Goal: Task Accomplishment & Management: Complete application form

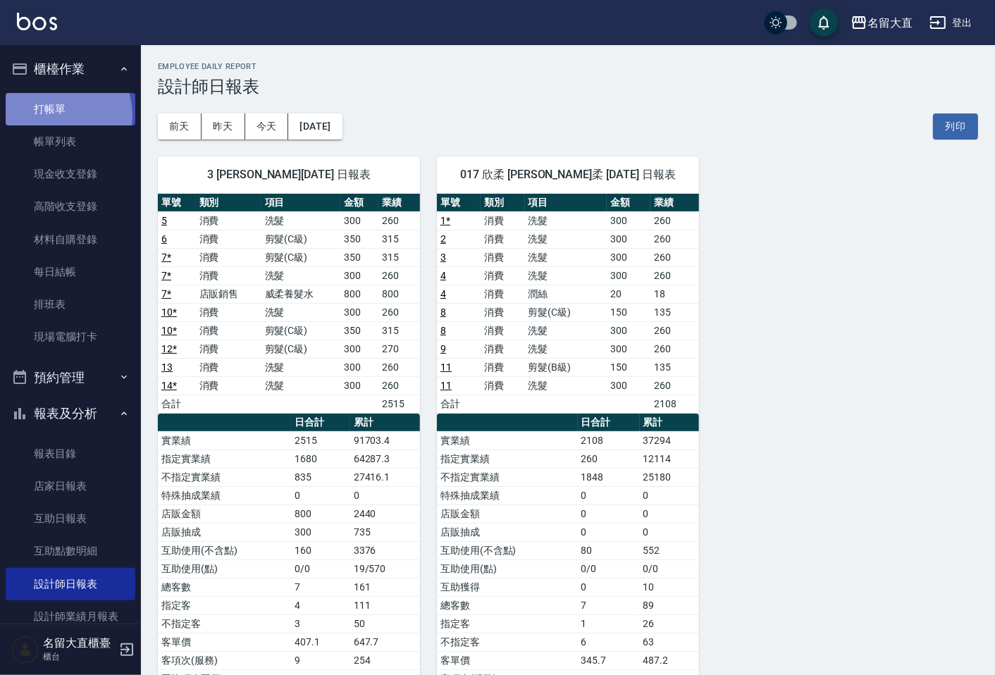
click at [56, 115] on link "打帳單" at bounding box center [71, 109] width 130 height 32
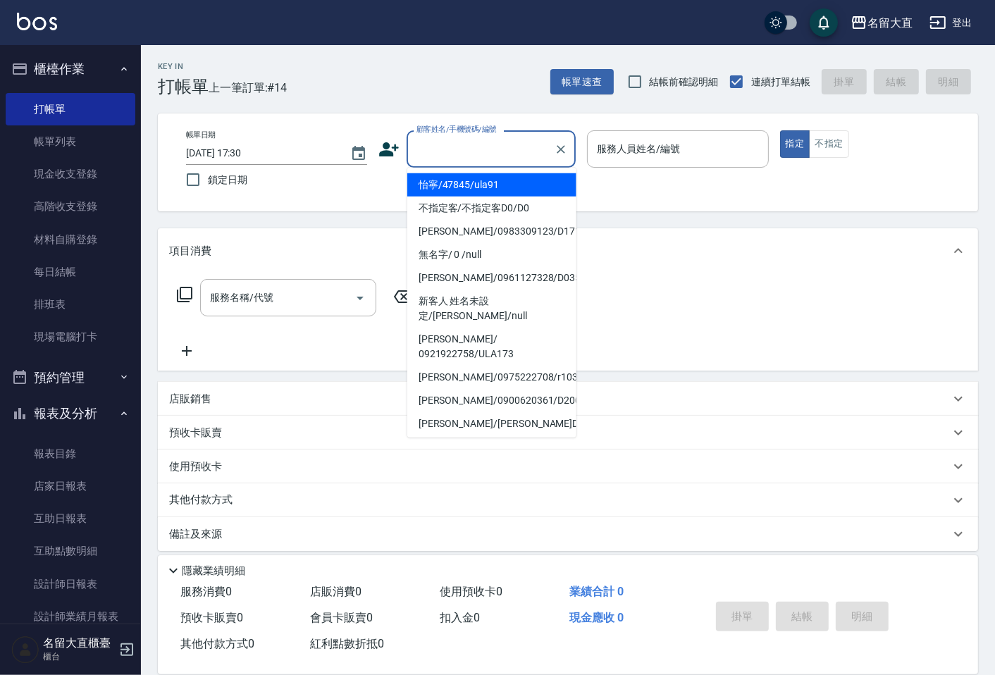
drag, startPoint x: 446, startPoint y: 139, endPoint x: 456, endPoint y: 203, distance: 64.9
click at [446, 147] on input "顧客姓名/手機號碼/編號" at bounding box center [480, 149] width 135 height 25
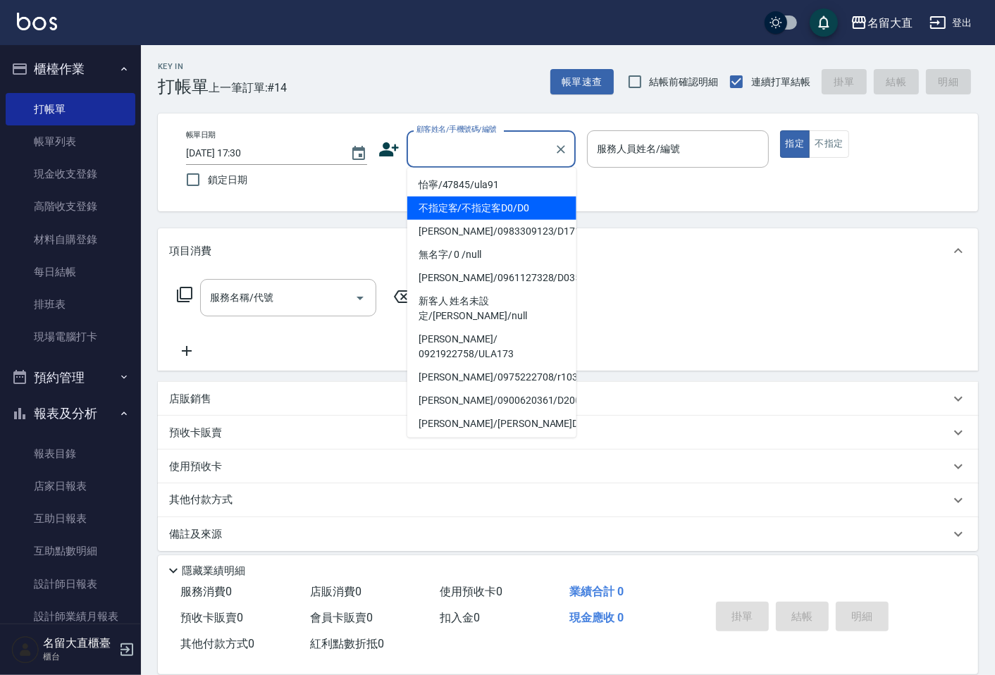
click at [468, 205] on li "不指定客/不指定客D0/D0" at bounding box center [491, 208] width 169 height 23
type input "不指定客/不指定客D0/D0"
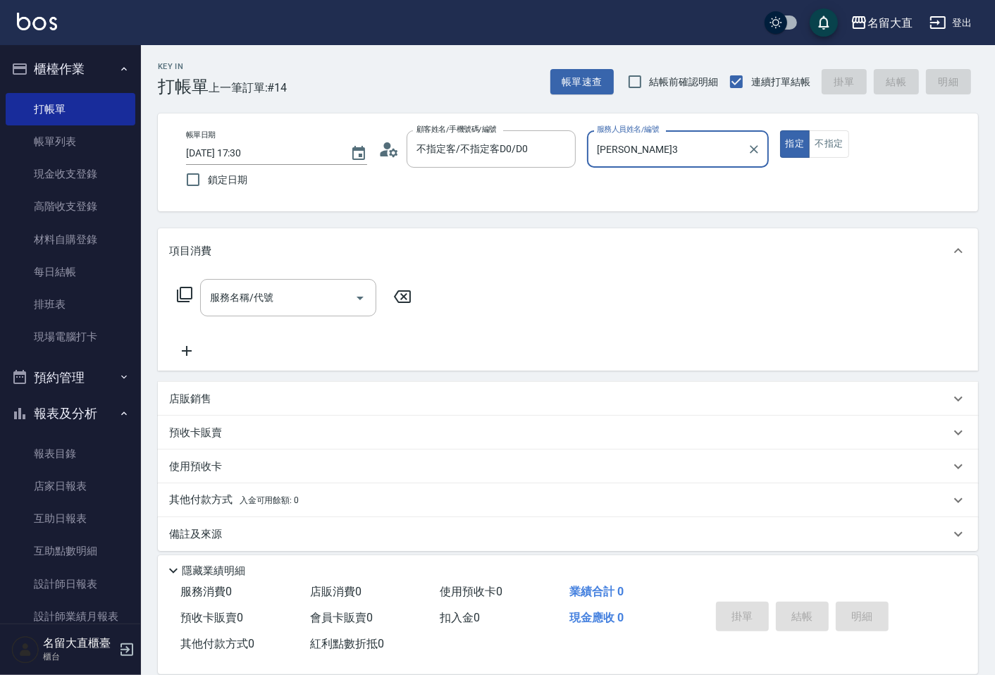
click at [621, 144] on input "[PERSON_NAME]3" at bounding box center [666, 149] width 147 height 25
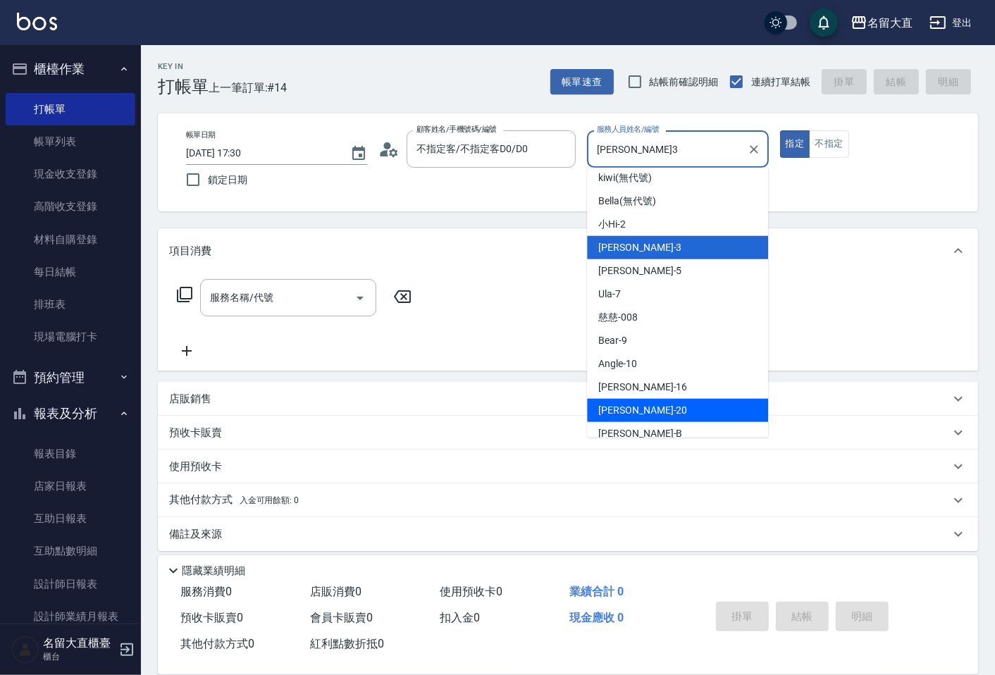
scroll to position [156, 0]
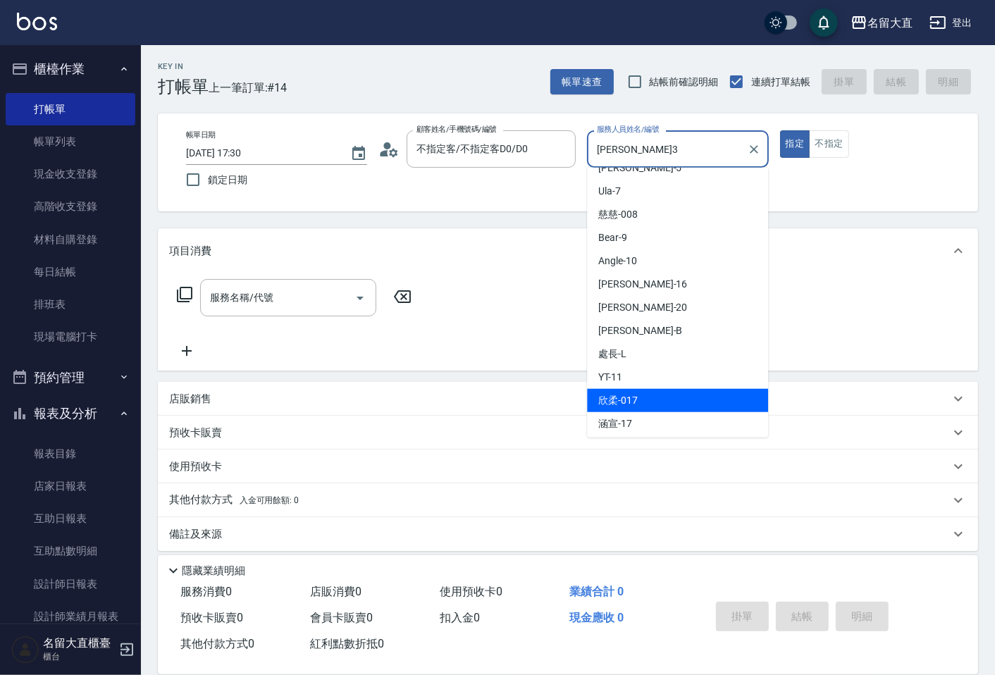
click at [635, 400] on span "欣柔 -017" at bounding box center [617, 400] width 39 height 15
type input "欣柔-017"
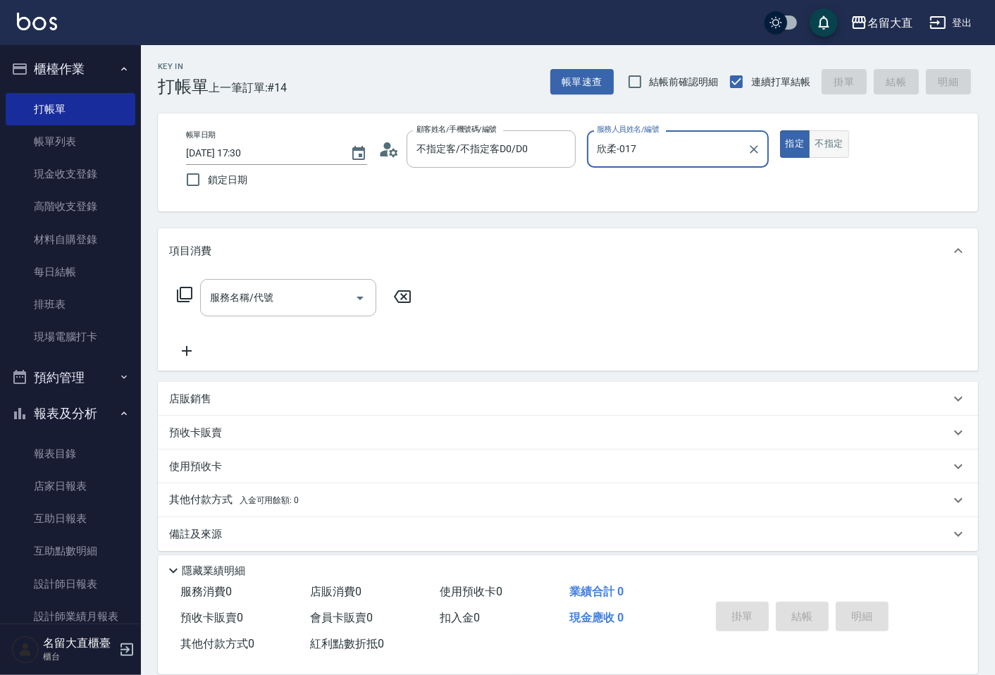
click at [833, 136] on button "不指定" at bounding box center [828, 143] width 39 height 27
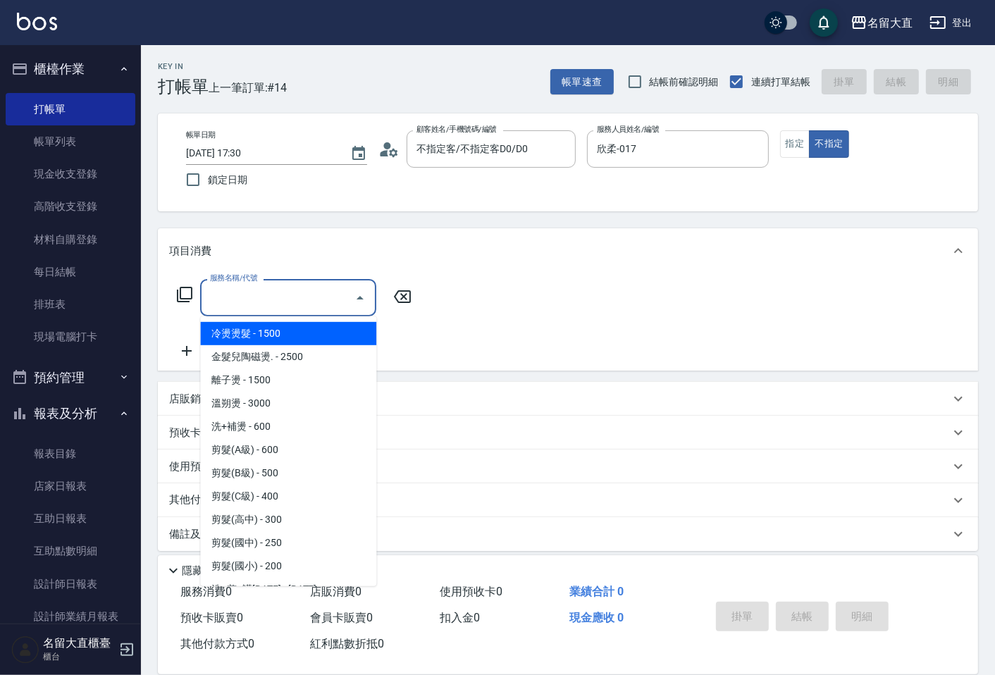
click at [236, 294] on input "服務名稱/代號" at bounding box center [277, 297] width 142 height 25
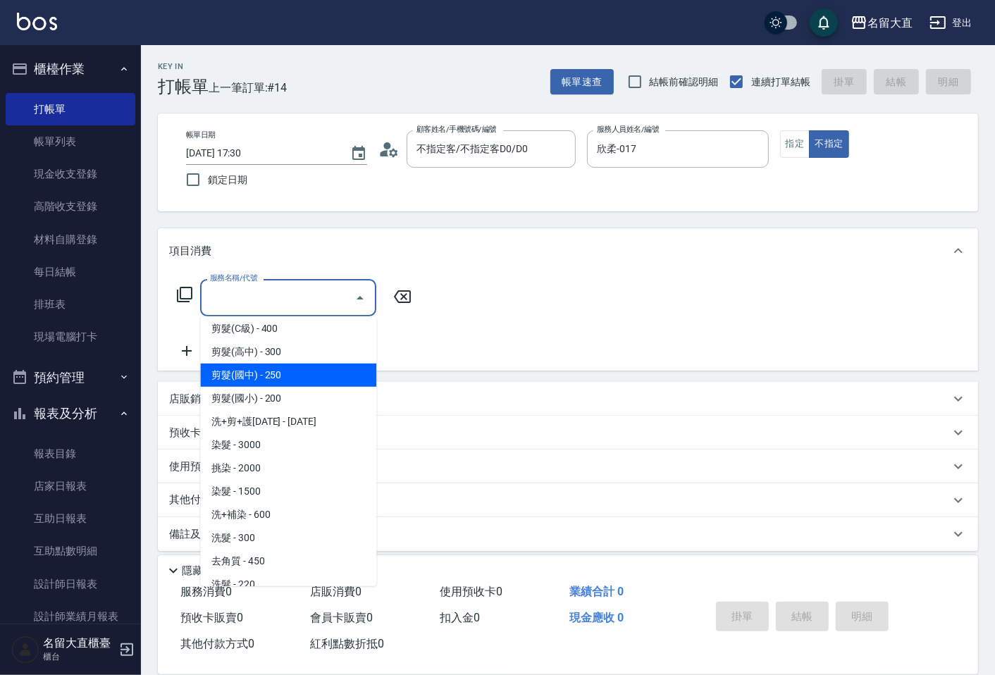
scroll to position [235, 0]
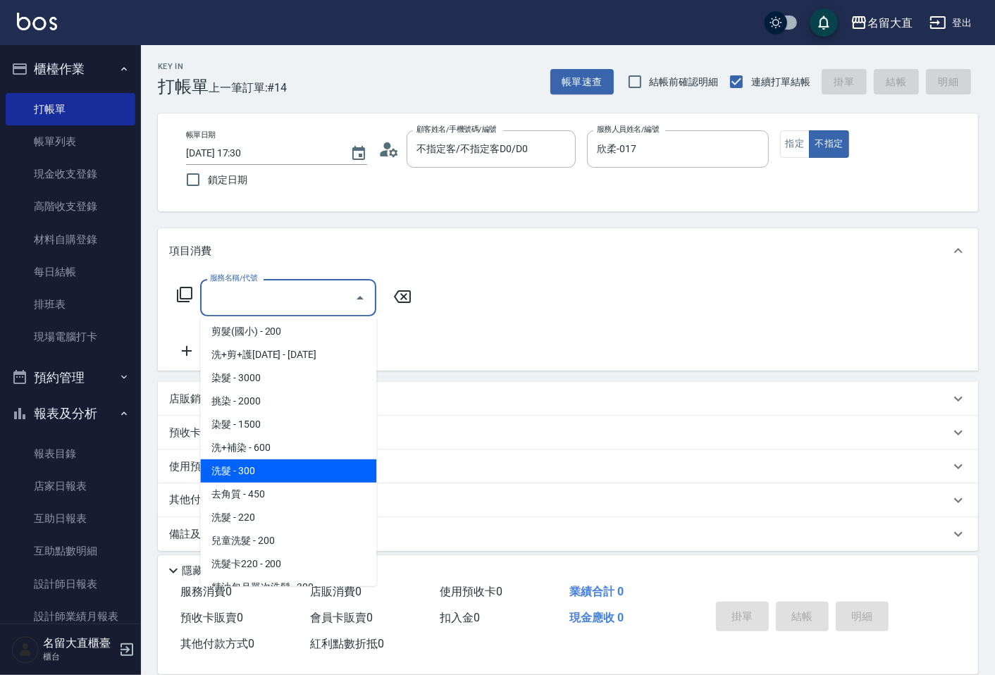
click at [265, 472] on span "洗髮 - 300" at bounding box center [288, 470] width 176 height 23
type input "洗髮(500)"
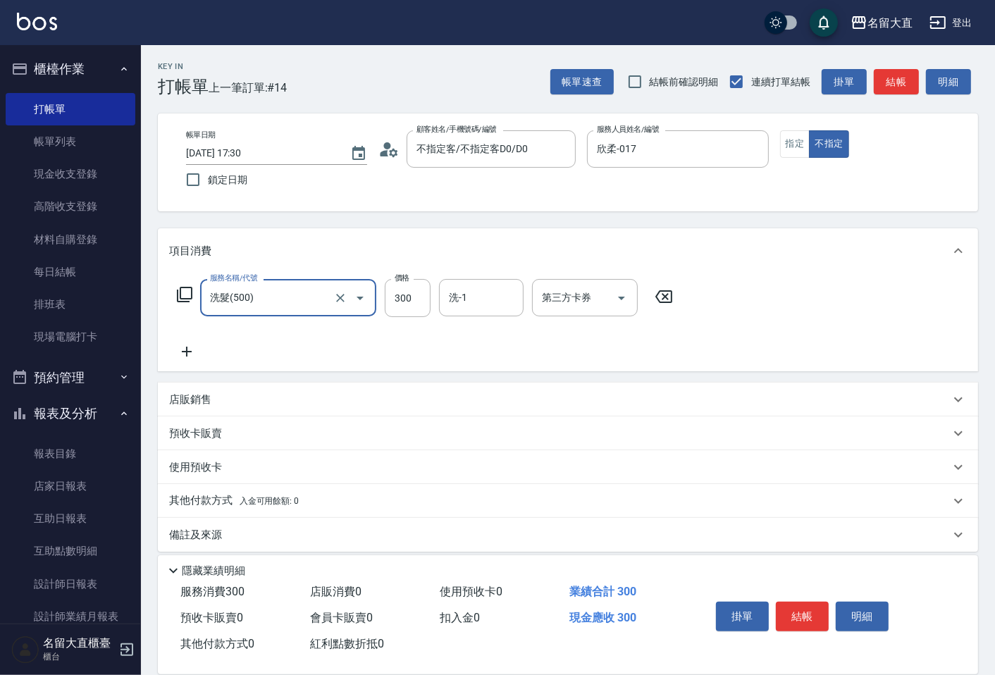
click at [184, 347] on icon at bounding box center [186, 351] width 35 height 17
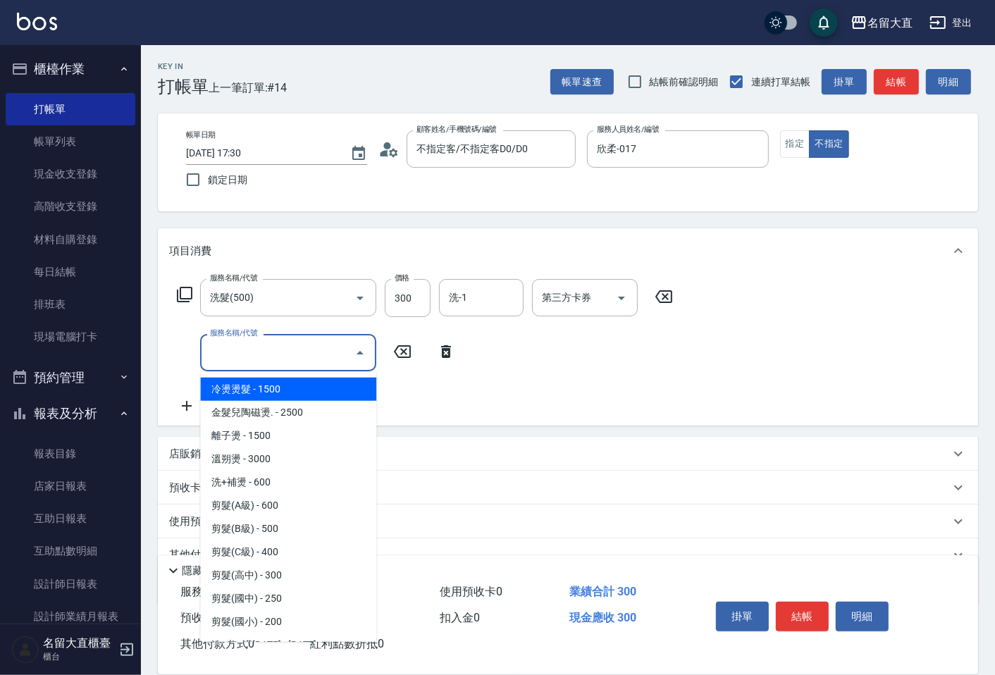
click at [222, 364] on input "服務名稱/代號" at bounding box center [277, 352] width 142 height 25
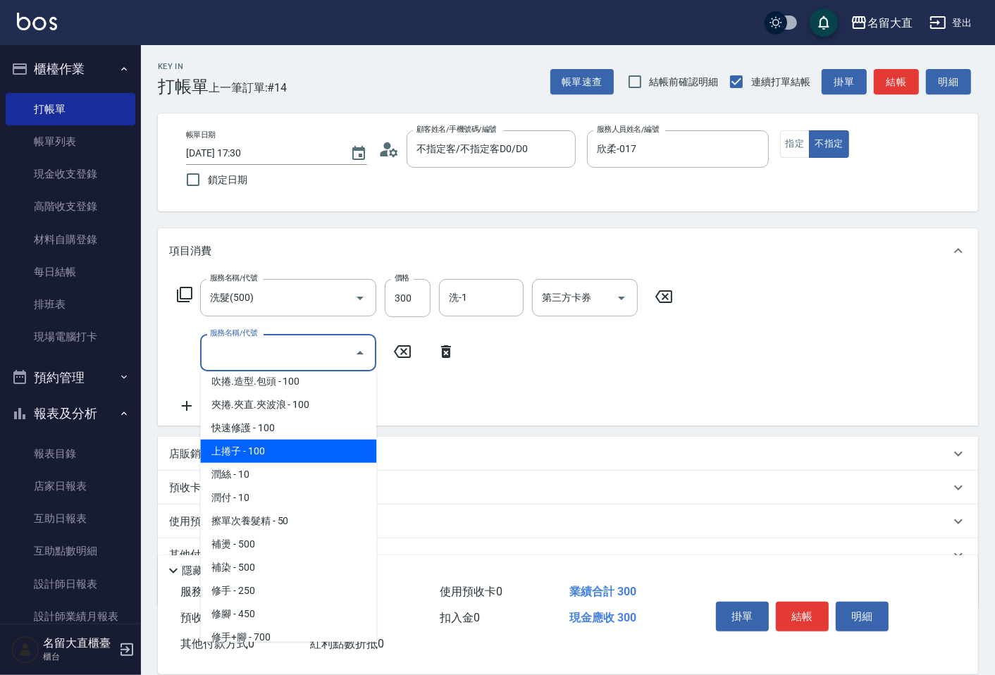
scroll to position [1330, 0]
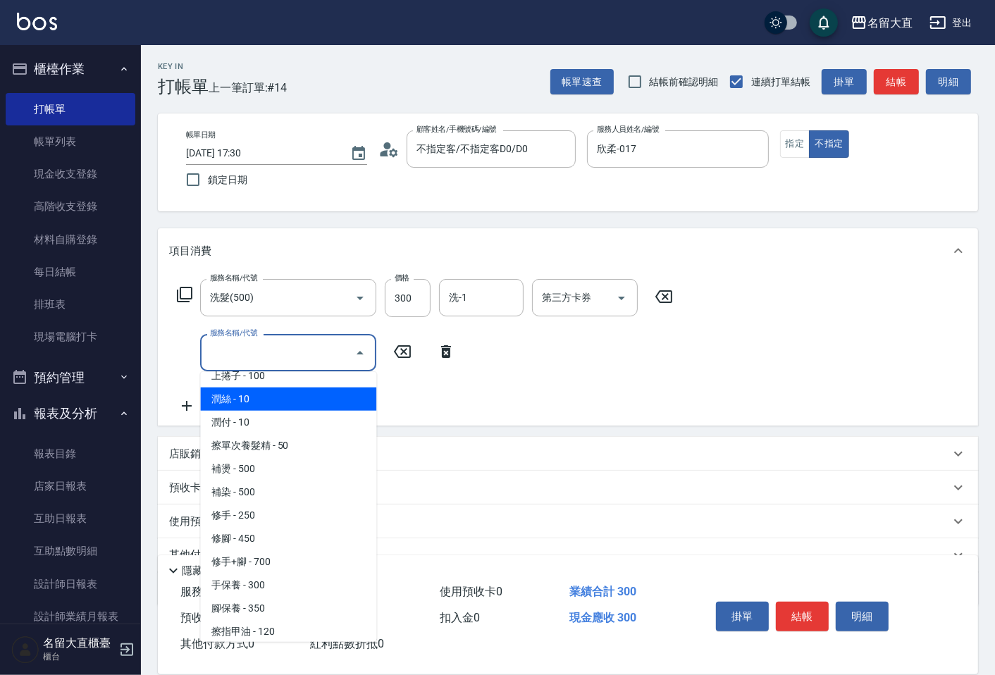
click at [228, 389] on span "潤絲 - 10" at bounding box center [288, 398] width 176 height 23
type input "潤絲(802)"
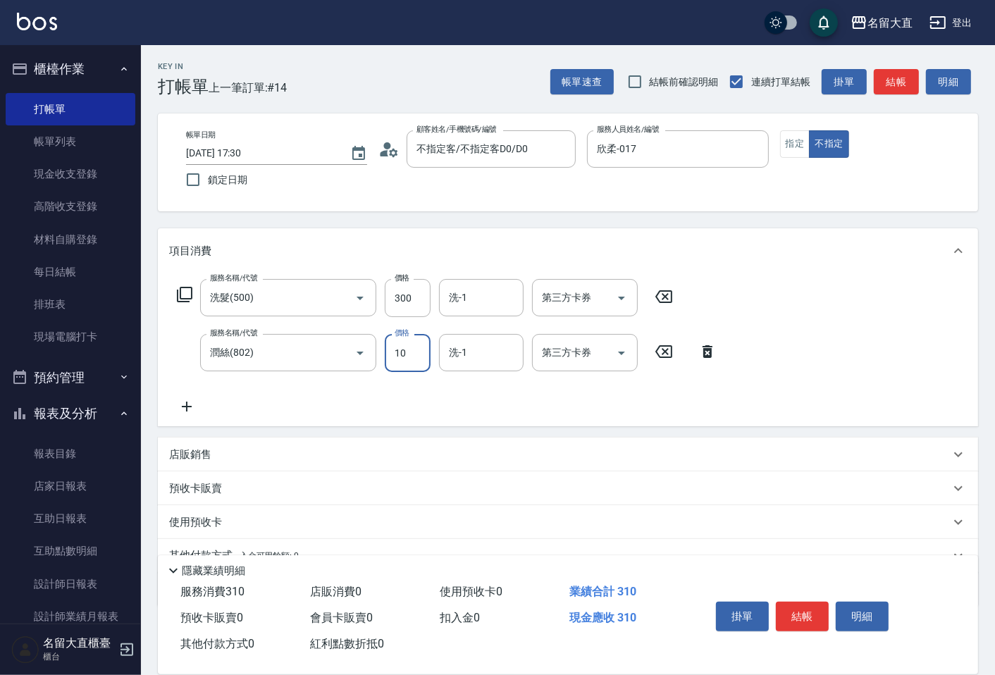
click at [409, 359] on input "10" at bounding box center [408, 353] width 46 height 38
type input "20"
click at [448, 306] on input "洗-1" at bounding box center [481, 297] width 72 height 25
click at [458, 332] on span "[PERSON_NAME] -16" at bounding box center [494, 333] width 89 height 15
type input "[PERSON_NAME]-16"
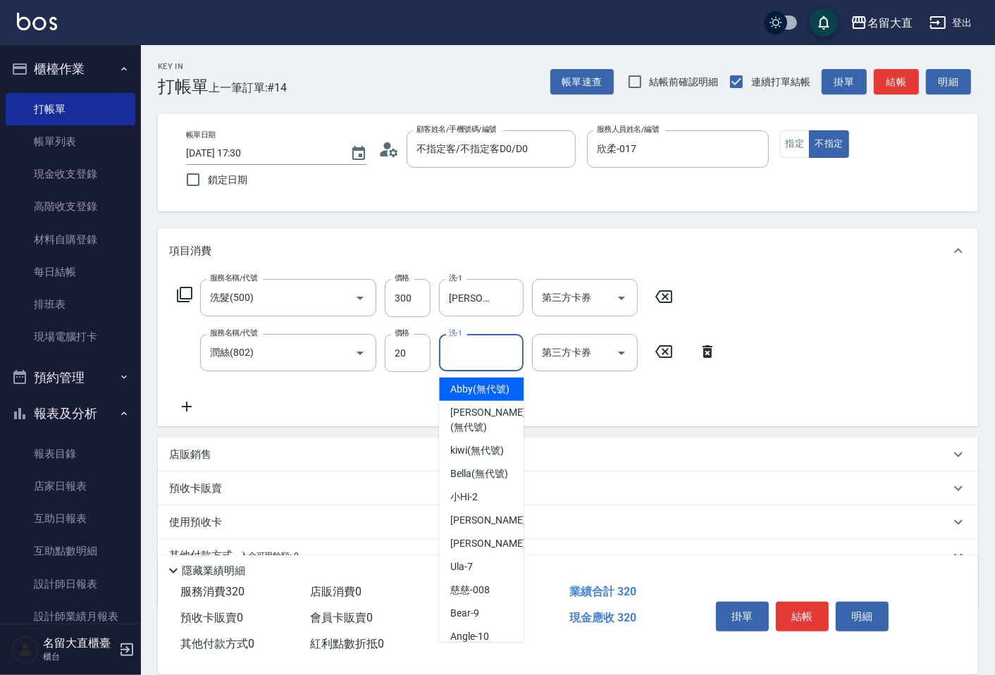
click at [458, 359] on input "洗-1" at bounding box center [481, 352] width 72 height 25
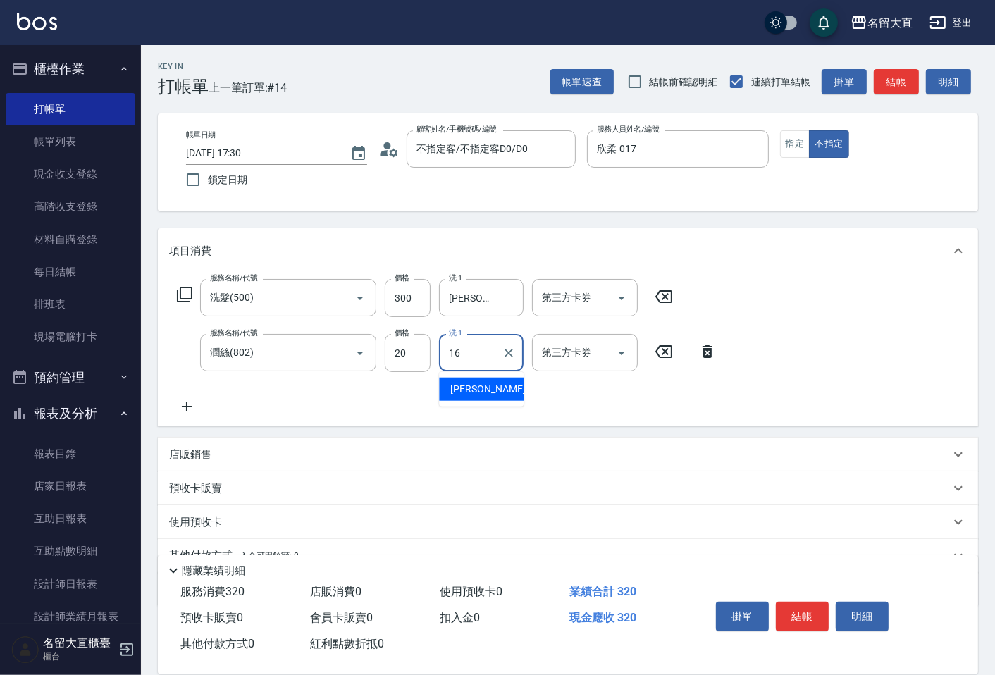
click at [479, 389] on span "[PERSON_NAME] -16" at bounding box center [494, 389] width 89 height 15
type input "[PERSON_NAME]-16"
click at [785, 606] on button "結帳" at bounding box center [802, 617] width 53 height 30
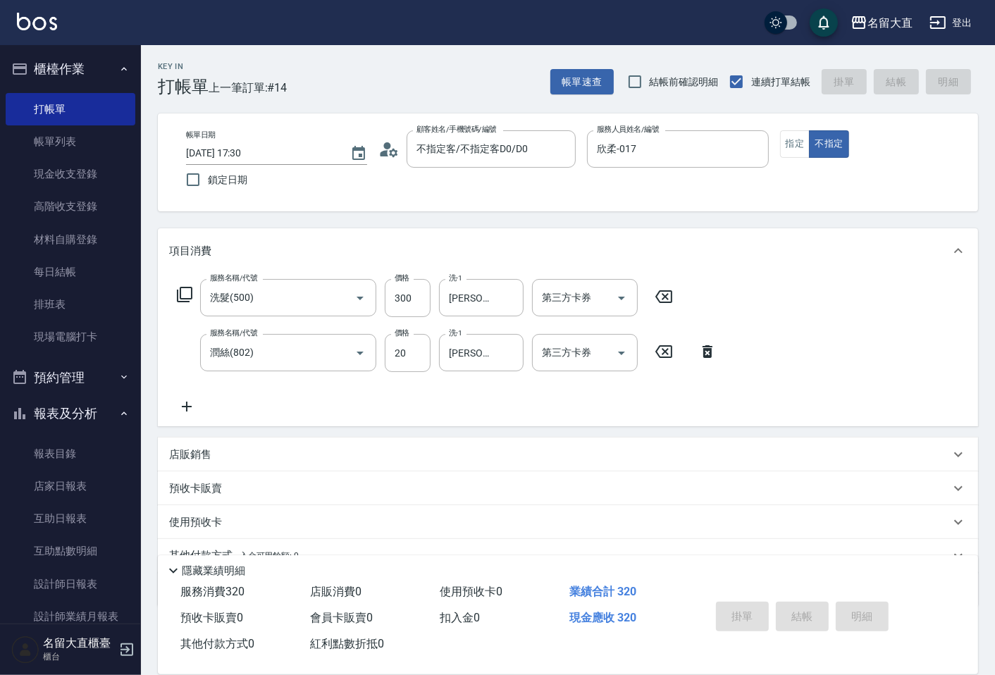
type input "[DATE] 17:31"
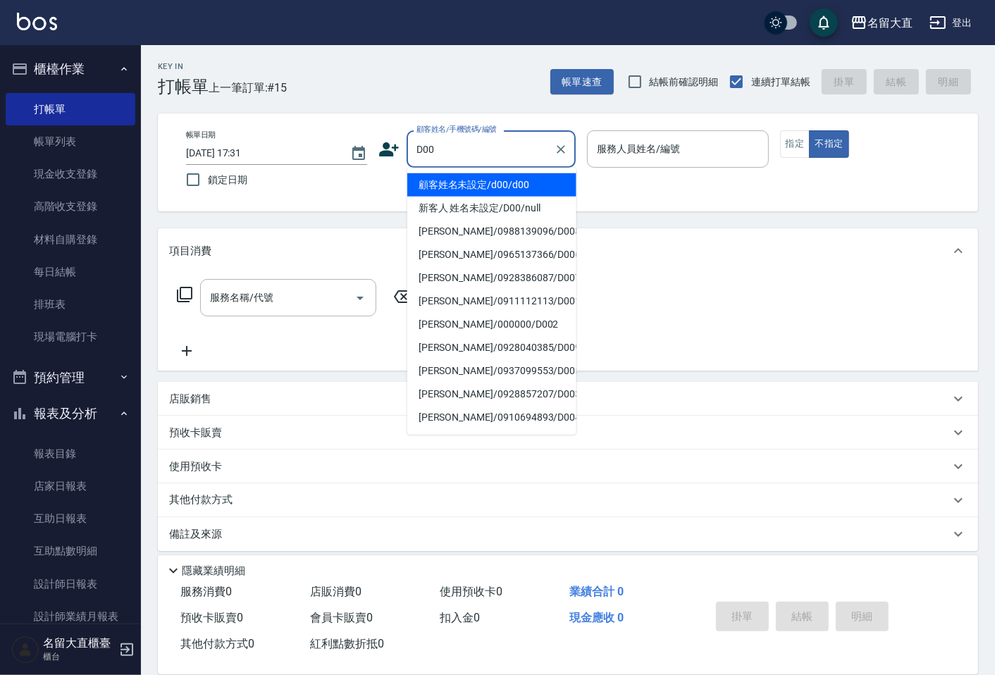
type input "顧客姓名未設定/d00/d00"
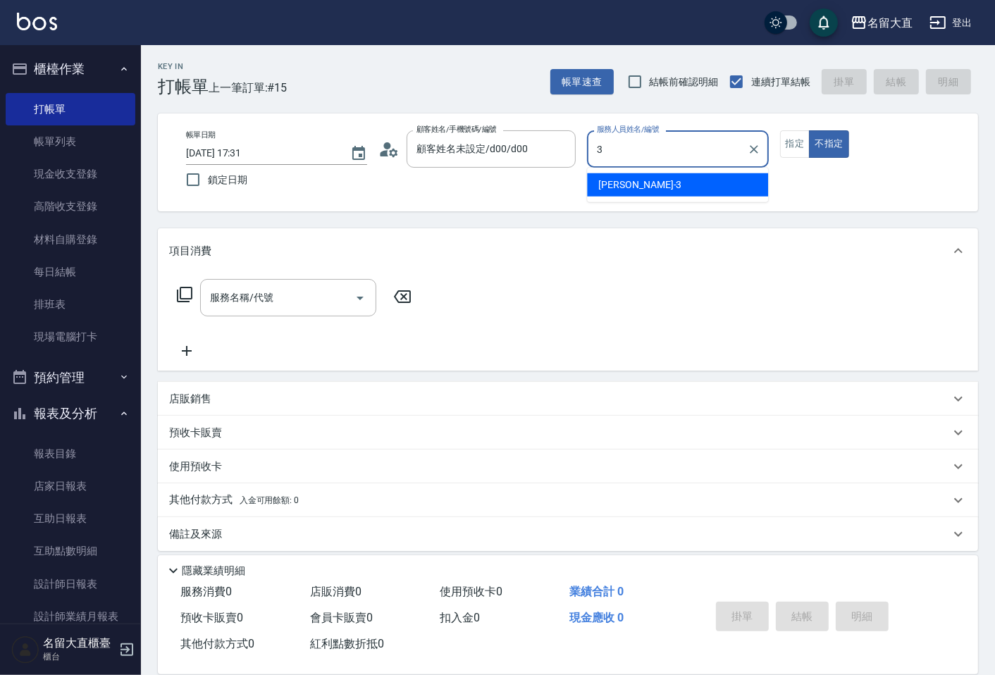
type input "[PERSON_NAME]3"
type button "false"
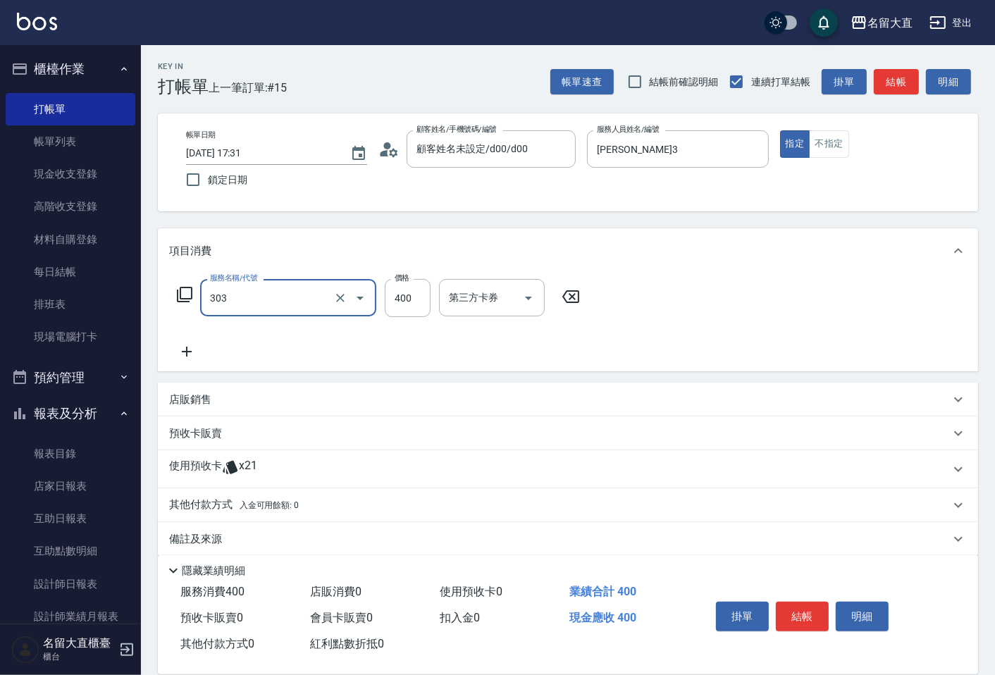
type input "剪髮(C級)(303)"
type input "350"
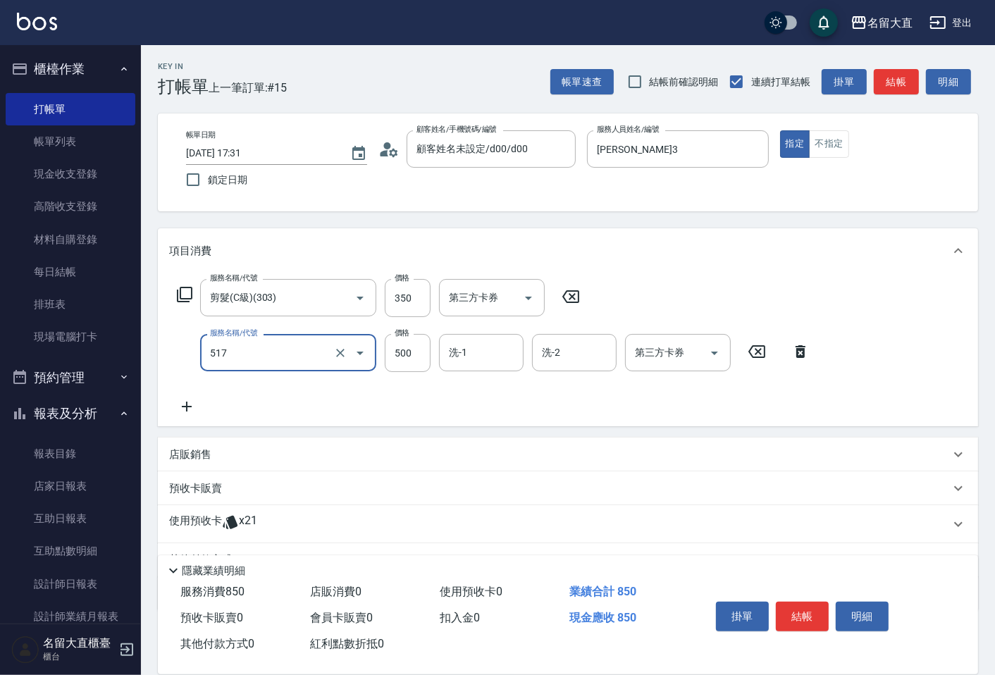
type input "舒醒頭皮(517)"
type input "600"
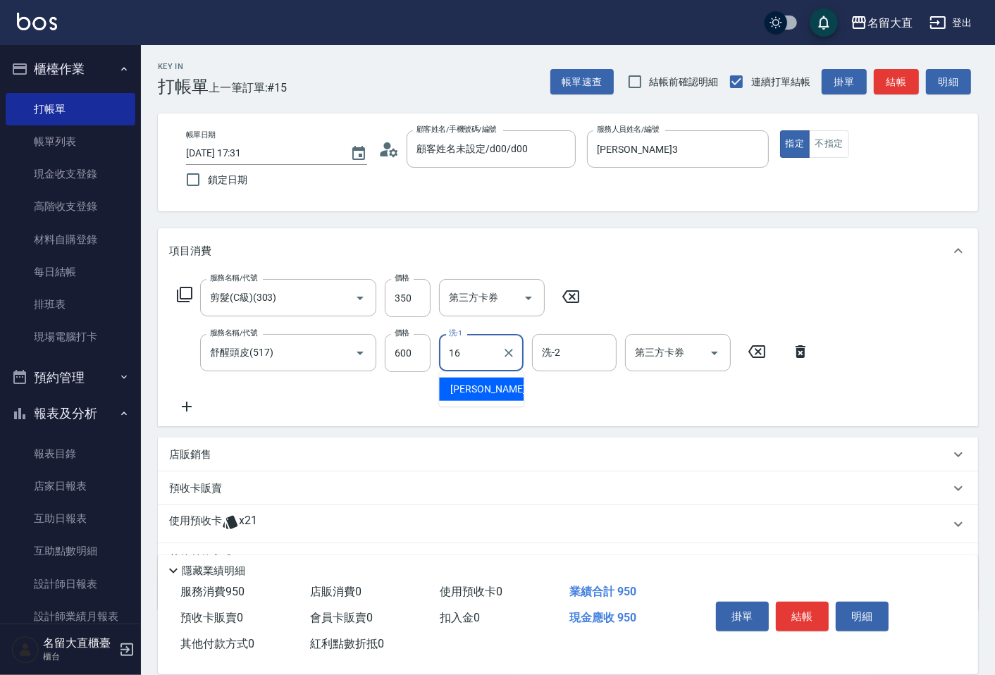
type input "[PERSON_NAME]-16"
click at [807, 624] on button "結帳" at bounding box center [802, 617] width 53 height 30
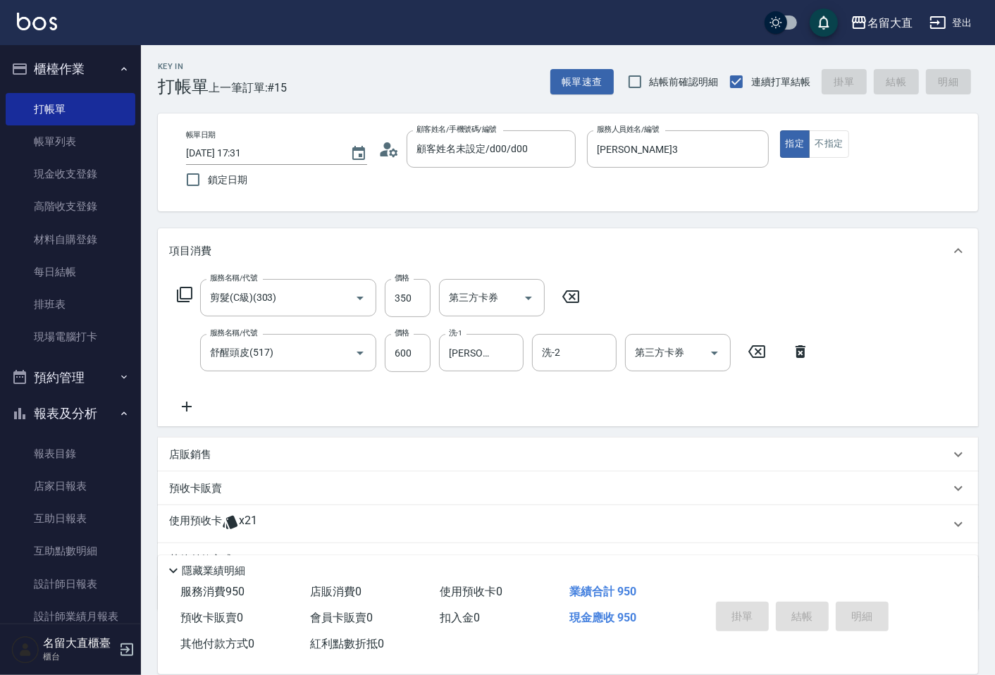
type input "[DATE] 17:42"
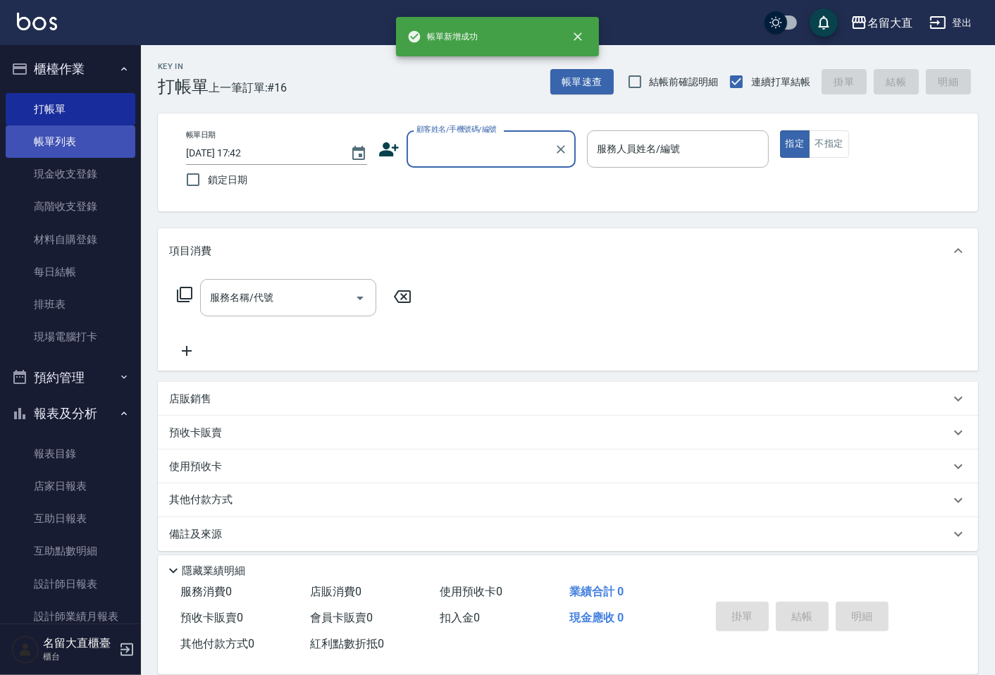
click at [44, 139] on link "帳單列表" at bounding box center [71, 141] width 130 height 32
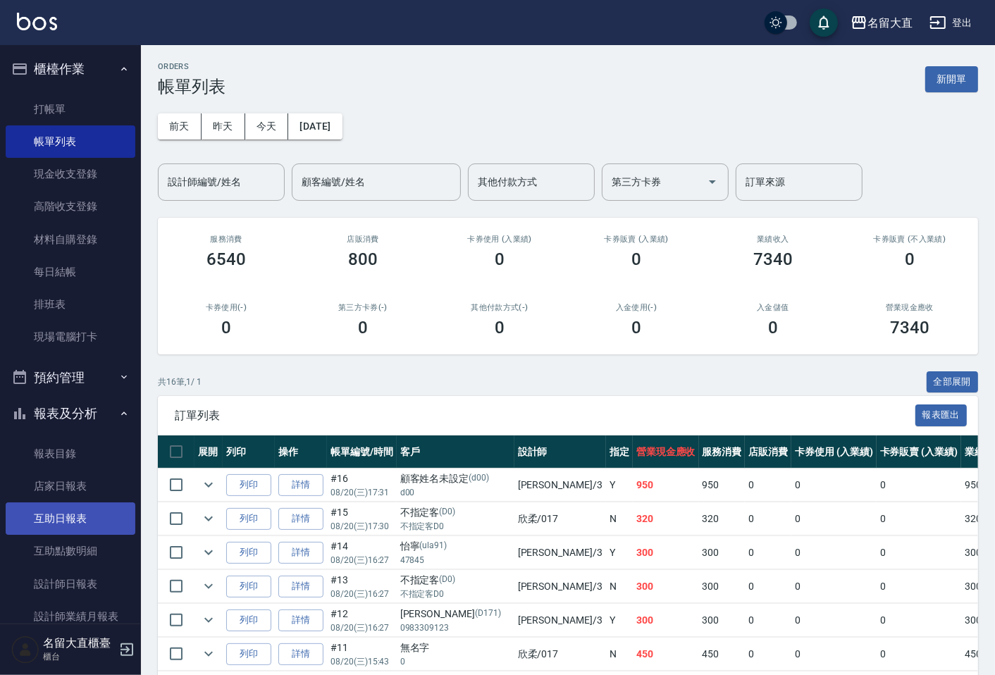
scroll to position [78, 0]
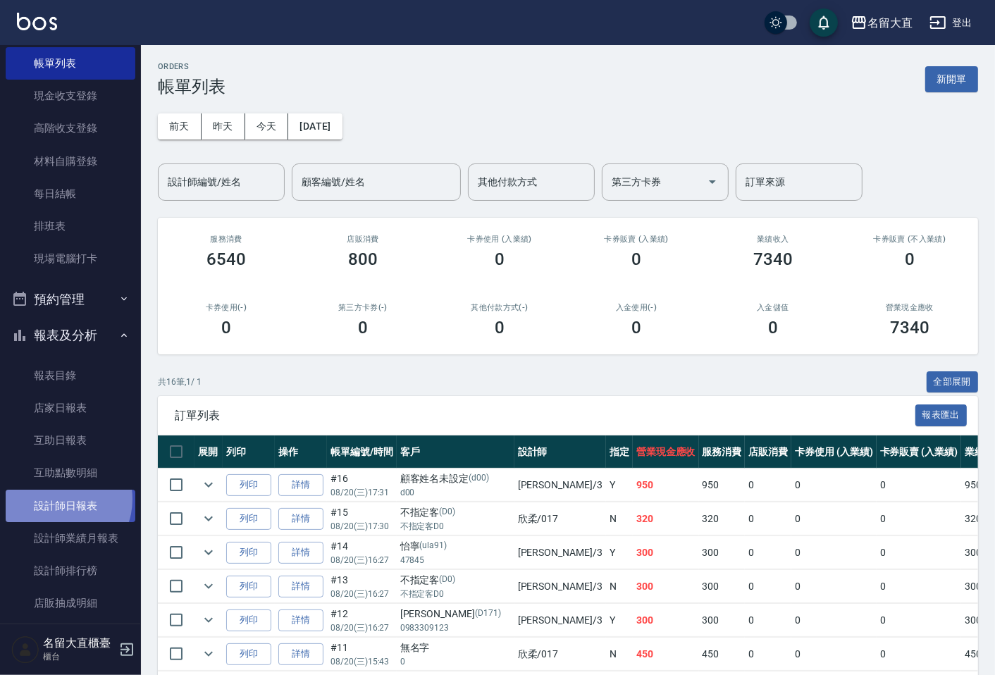
click at [59, 499] on link "設計師日報表" at bounding box center [71, 506] width 130 height 32
